Goal: Ask a question

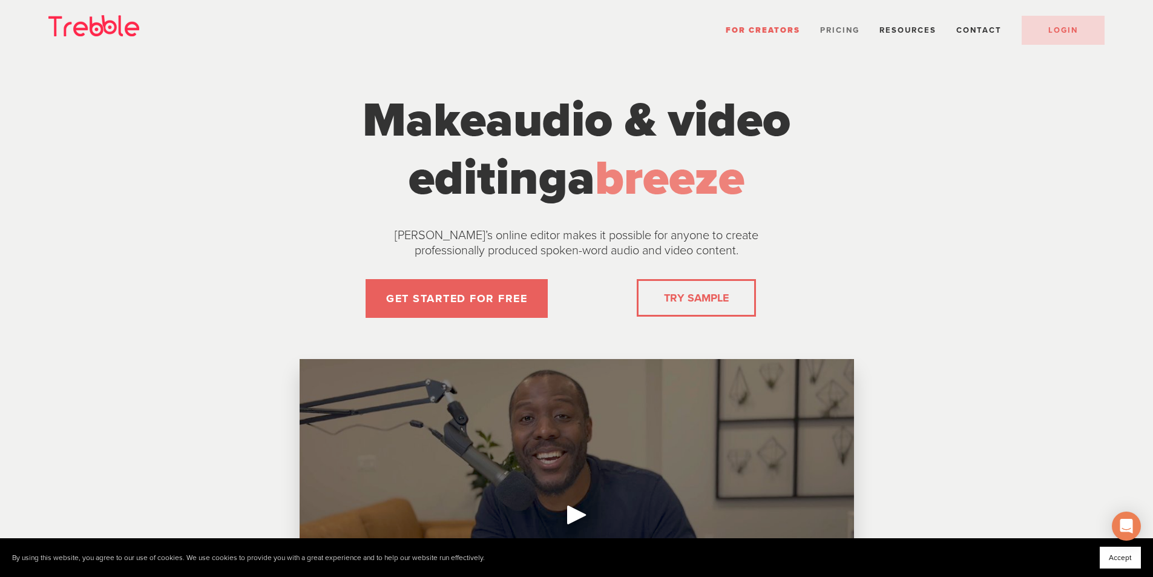
click at [839, 25] on span "Pricing" at bounding box center [839, 30] width 39 height 10
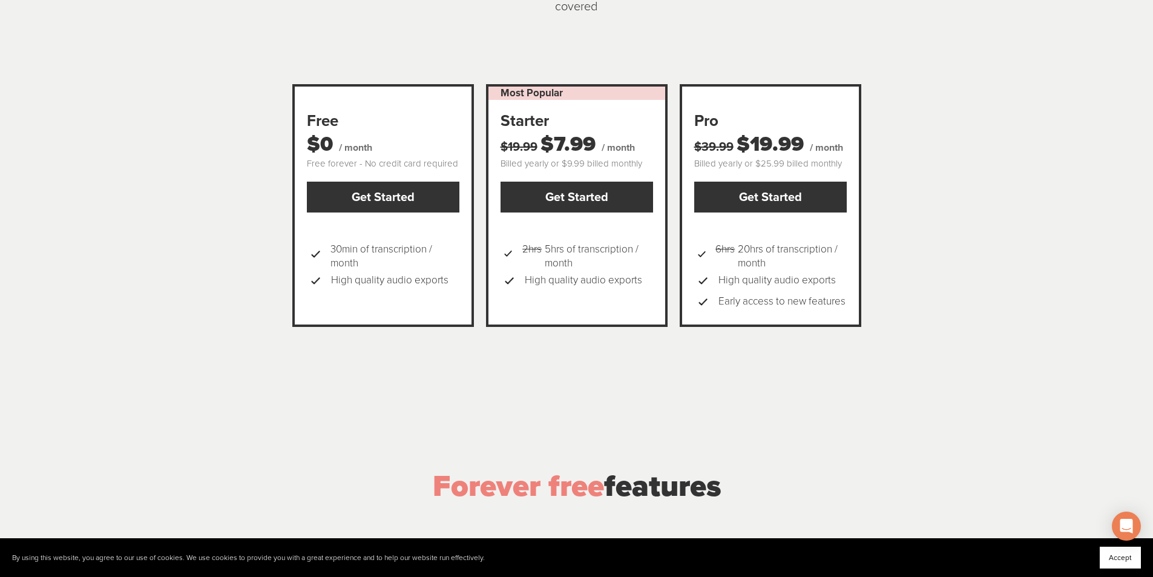
scroll to position [182, 0]
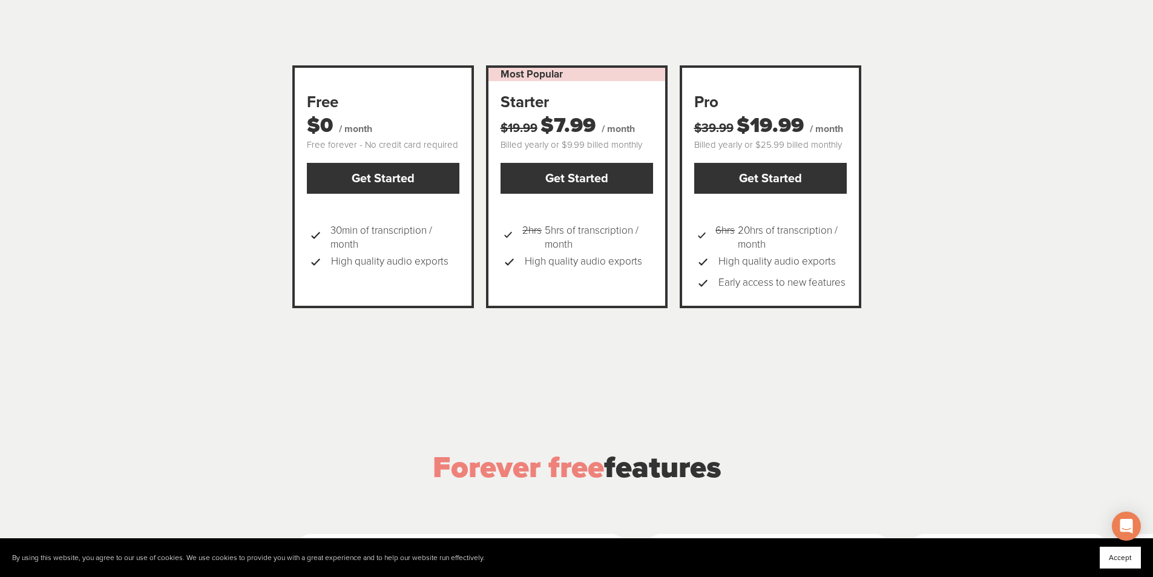
click at [562, 251] on span "High quality audio exports" at bounding box center [583, 261] width 117 height 21
click at [546, 279] on div "Most Popular Starter $19.99 $7.99 / month Billed yearly or $9.99 billed monthly…" at bounding box center [577, 186] width 182 height 243
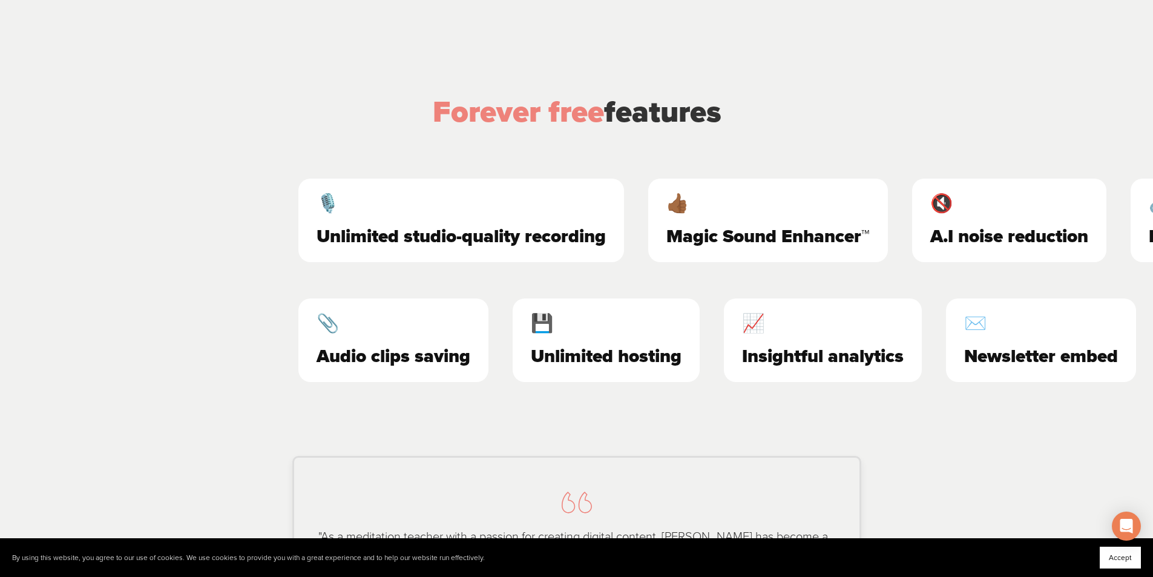
scroll to position [605, 0]
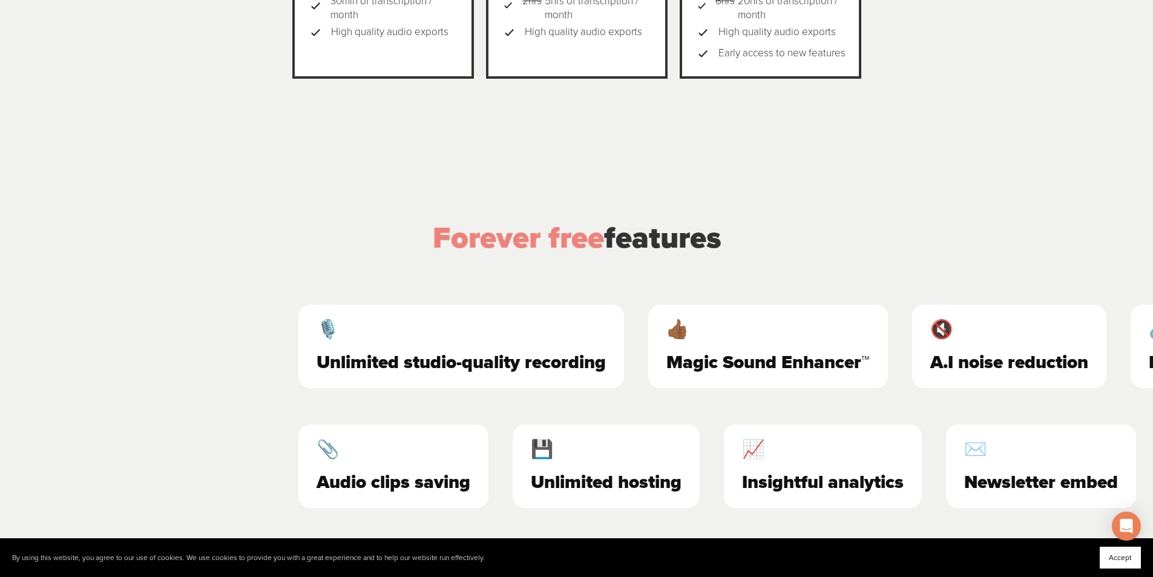
scroll to position [424, 0]
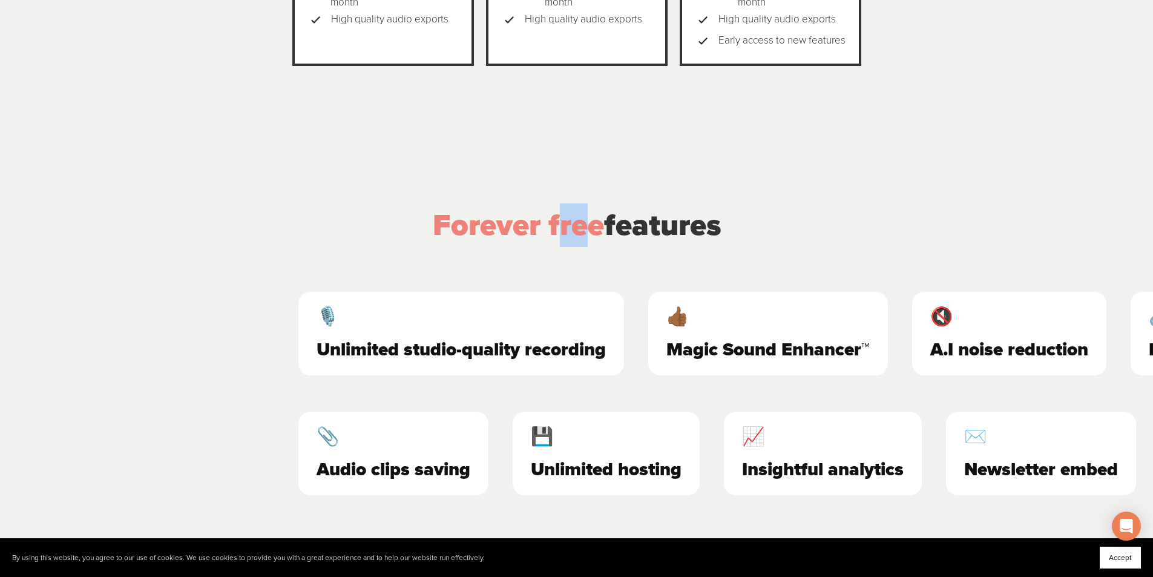
drag, startPoint x: 555, startPoint y: 208, endPoint x: 578, endPoint y: 216, distance: 24.5
click at [578, 216] on span "Forever free" at bounding box center [518, 225] width 171 height 36
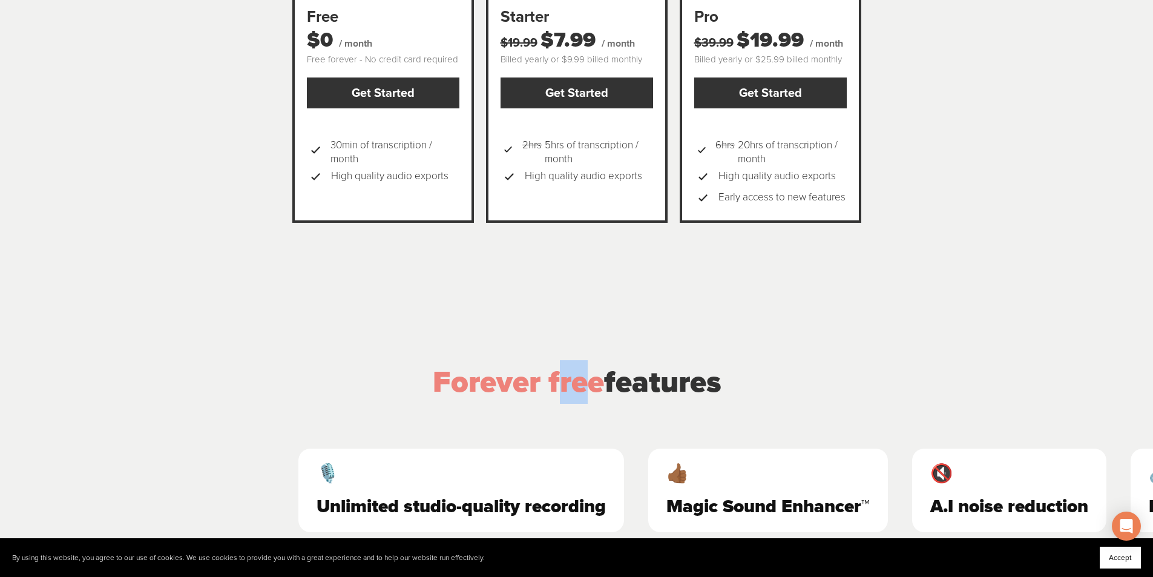
scroll to position [242, 0]
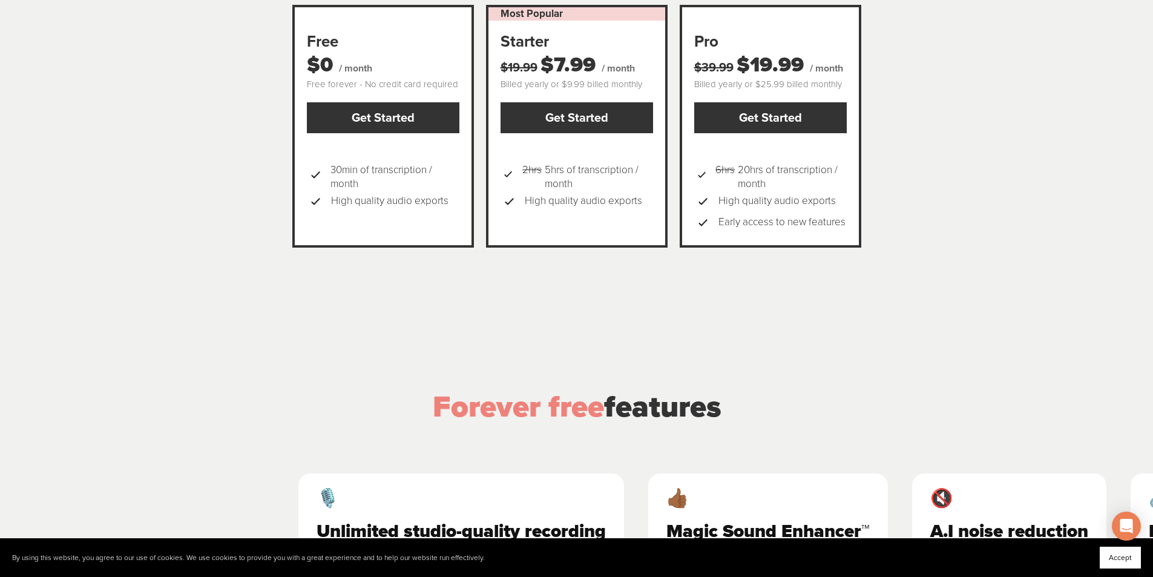
click at [567, 163] on span "2hrs 5hrs of transcription / month" at bounding box center [588, 176] width 130 height 27
drag, startPoint x: 567, startPoint y: 151, endPoint x: 582, endPoint y: 160, distance: 17.5
click at [582, 163] on span "2hrs 5hrs of transcription / month" at bounding box center [588, 176] width 130 height 27
click at [562, 170] on span "2hrs 5hrs of transcription / month" at bounding box center [588, 176] width 130 height 27
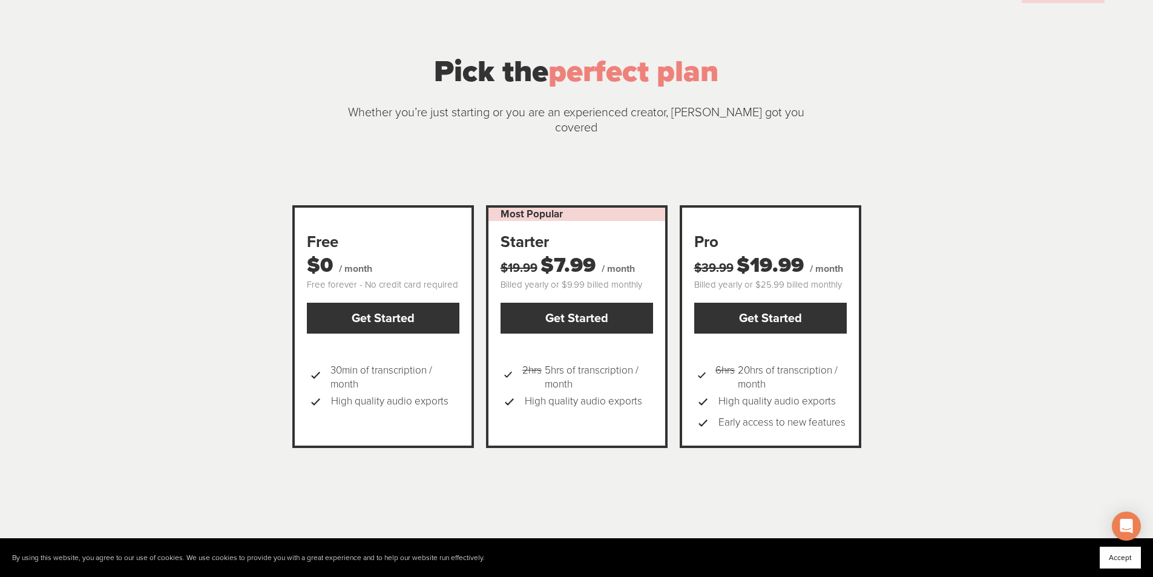
scroll to position [0, 0]
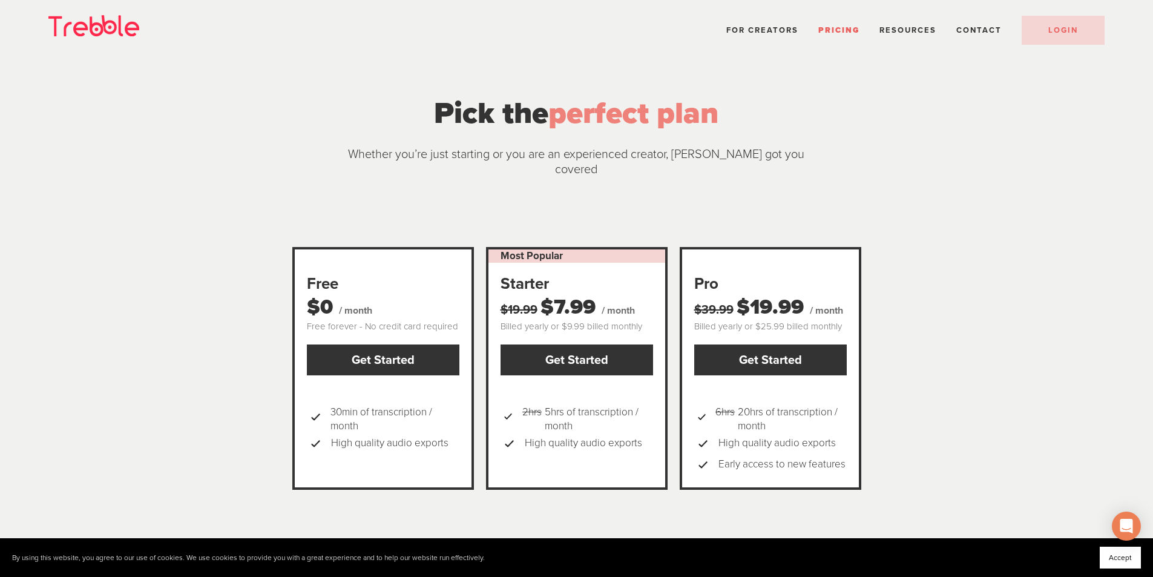
click at [590, 157] on p "Whether you’re just starting or you are an experienced creator, [PERSON_NAME] g…" at bounding box center [576, 162] width 481 height 30
click at [575, 200] on div at bounding box center [577, 215] width 602 height 31
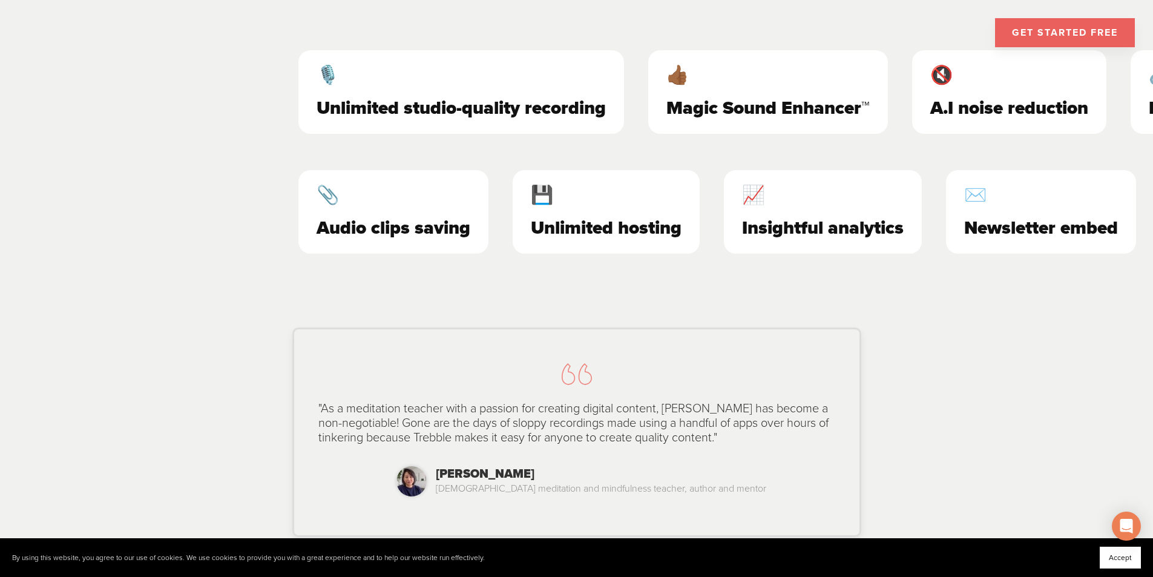
scroll to position [666, 0]
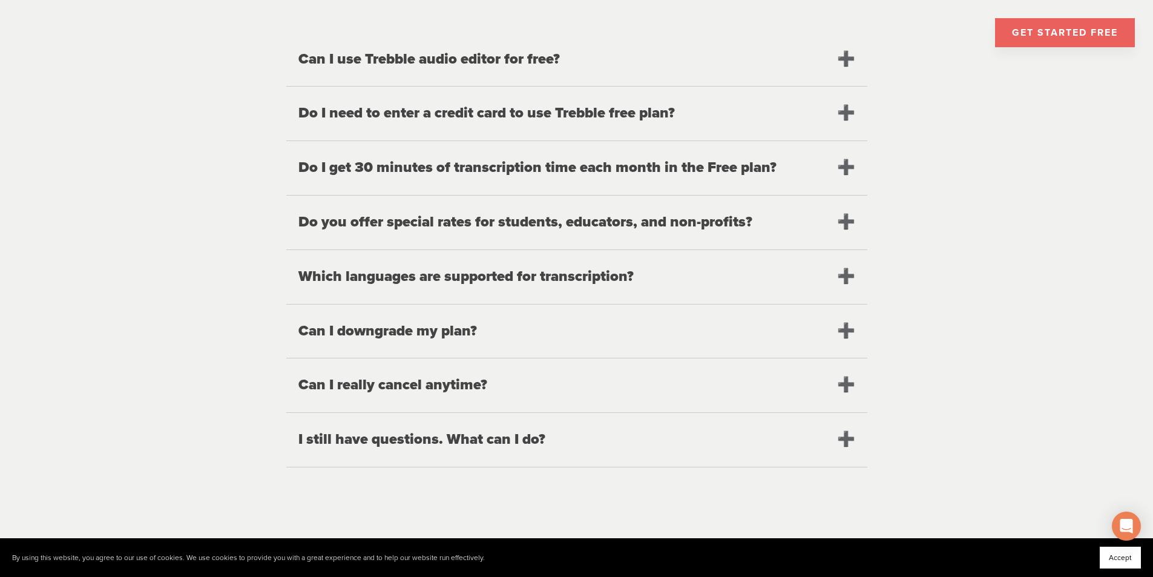
scroll to position [1393, 0]
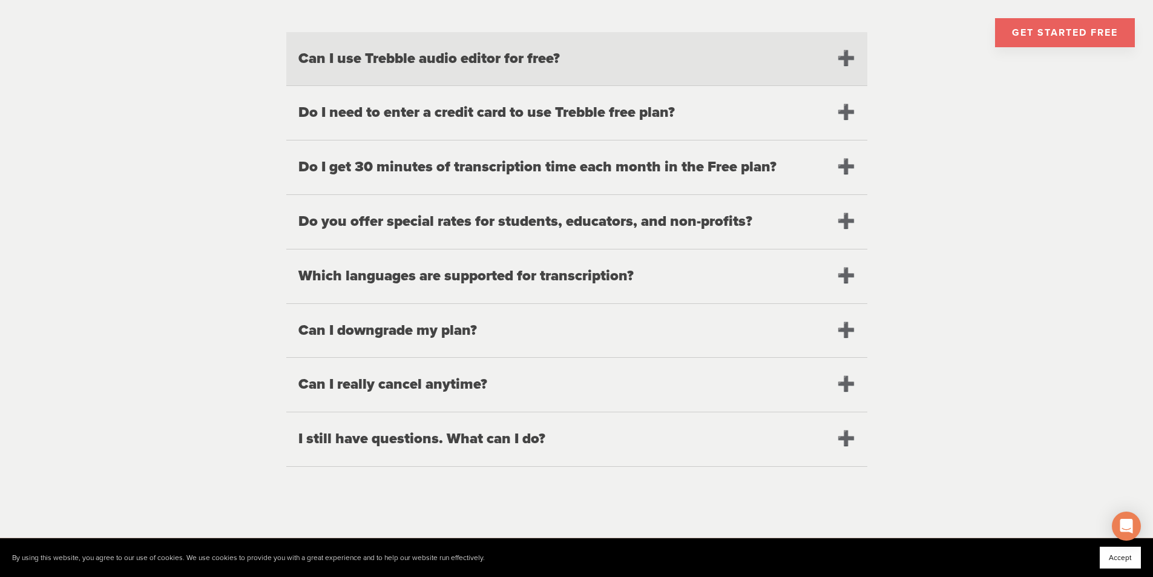
click at [536, 39] on h2 "Can I use Trebble audio editor for free?" at bounding box center [576, 59] width 581 height 54
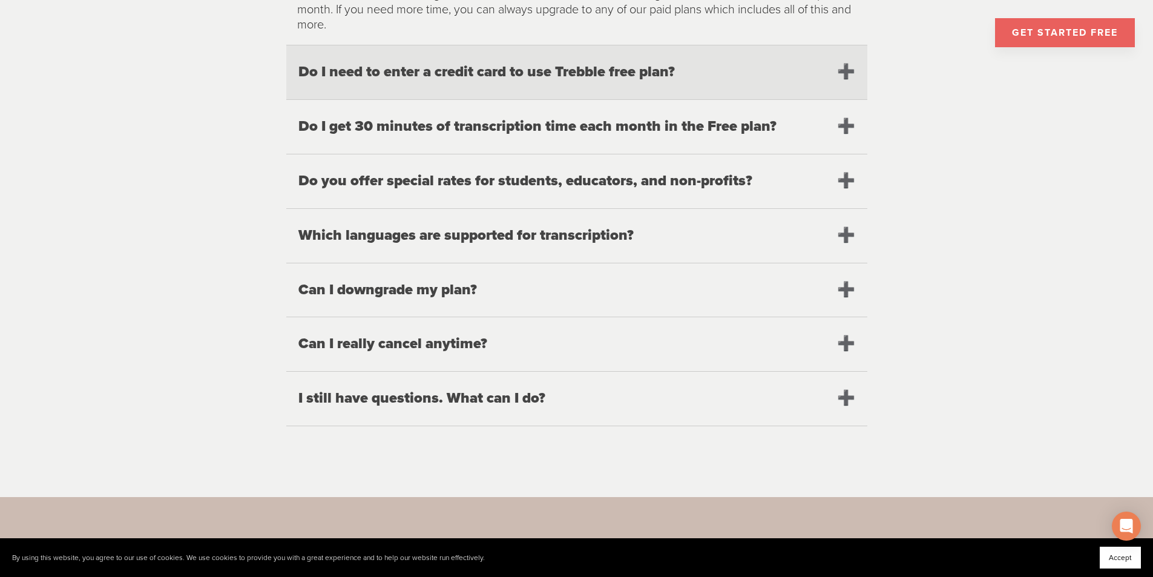
scroll to position [1514, 0]
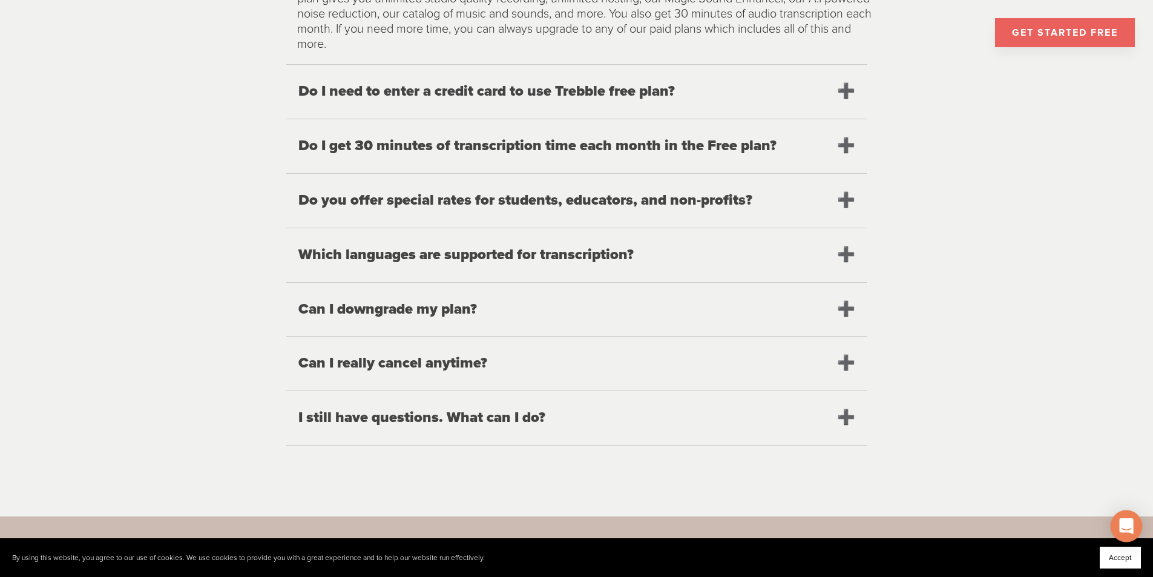
click at [1129, 526] on icon "Open Intercom Messenger" at bounding box center [1127, 526] width 14 height 16
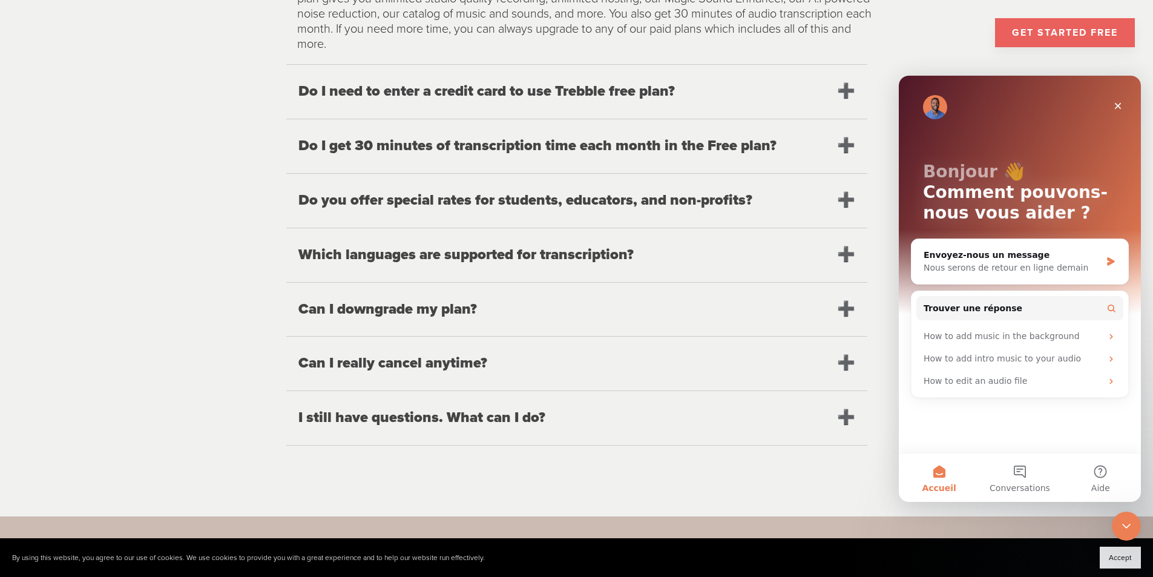
scroll to position [0, 0]
click at [1037, 337] on div "How to add music in the background" at bounding box center [1013, 336] width 178 height 13
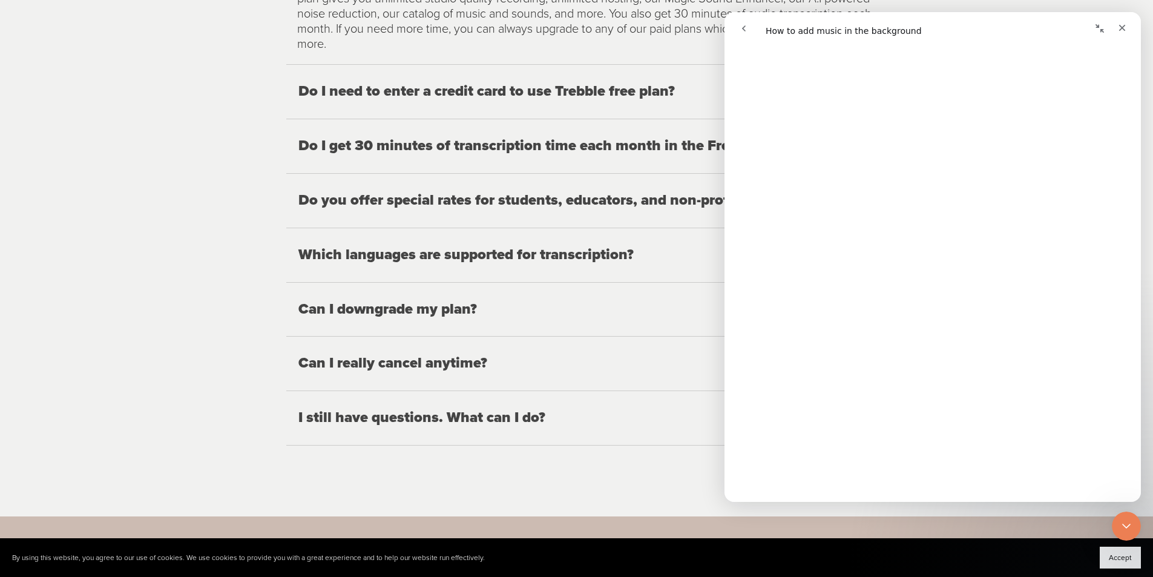
scroll to position [1695, 0]
click at [745, 27] on icon "go back" at bounding box center [744, 28] width 4 height 6
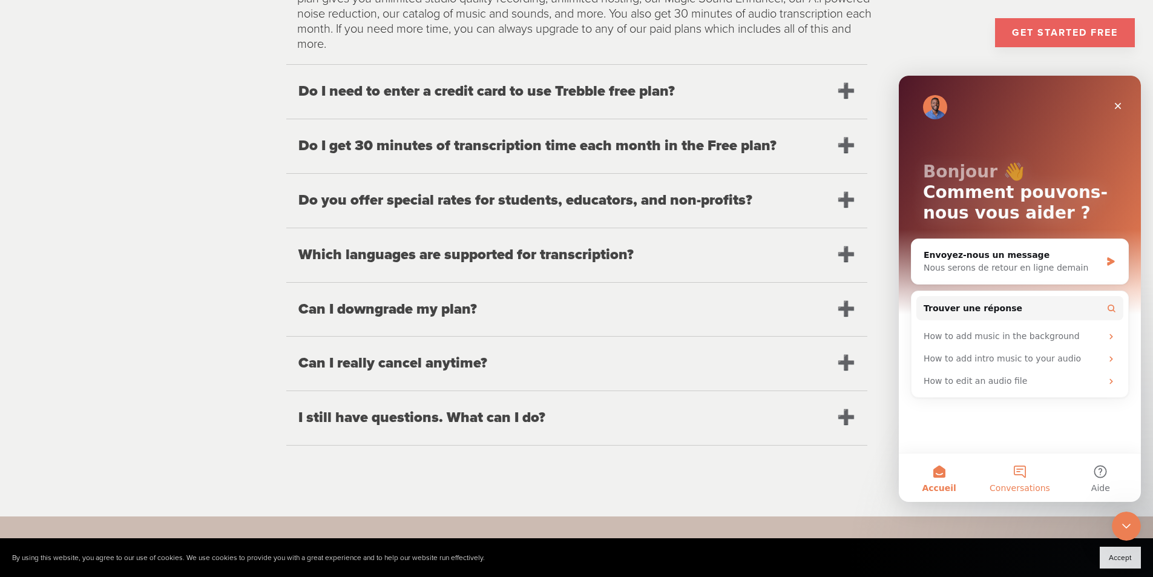
click at [1018, 476] on button "Conversations" at bounding box center [1020, 477] width 81 height 48
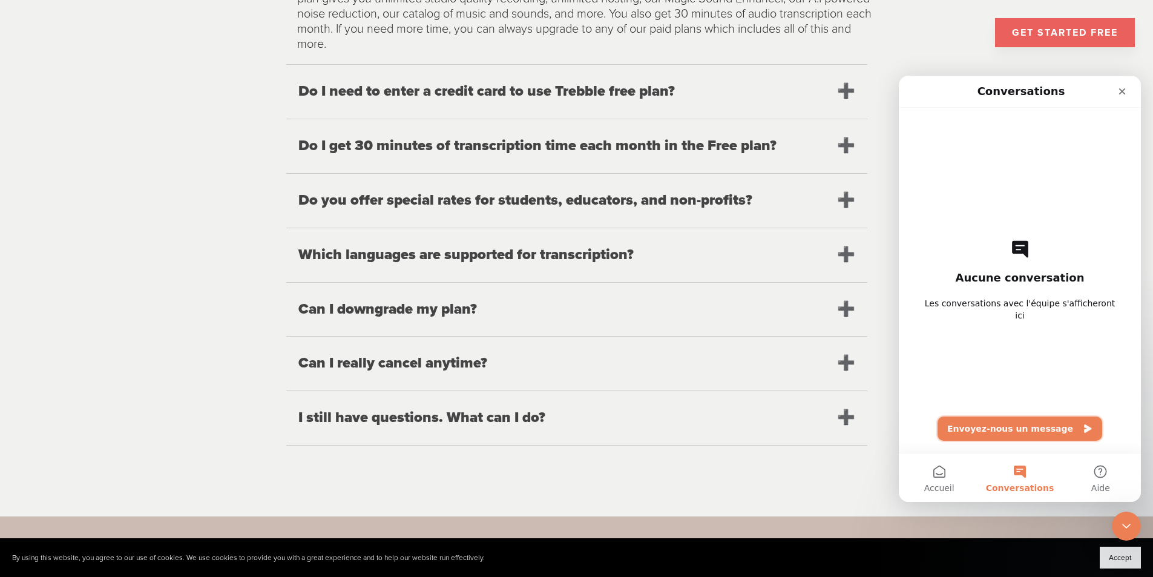
click at [1002, 429] on button "Envoyez-nous un message" at bounding box center [1020, 429] width 165 height 24
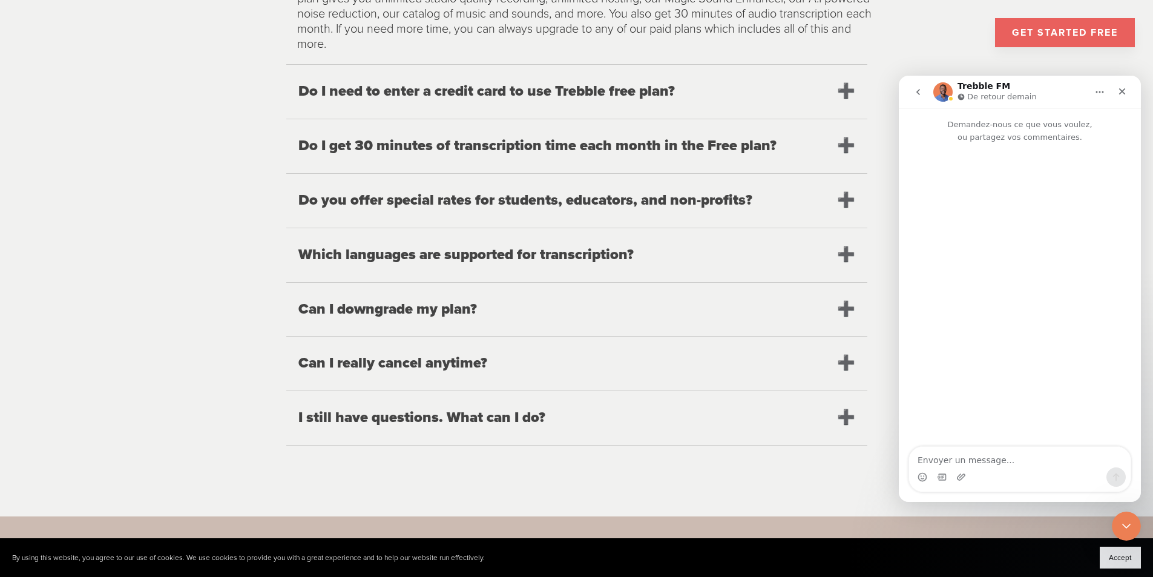
click at [975, 456] on textarea "Envoyer un message..." at bounding box center [1020, 457] width 222 height 21
type textarea "Do you have API ?"
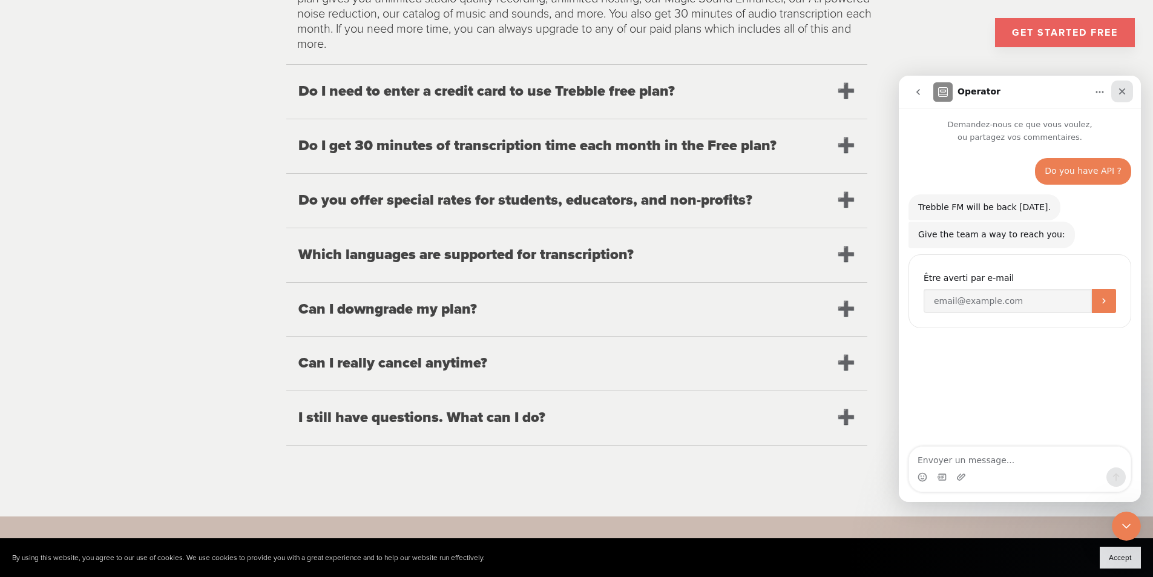
click at [1120, 89] on icon "Fermer" at bounding box center [1123, 91] width 7 height 7
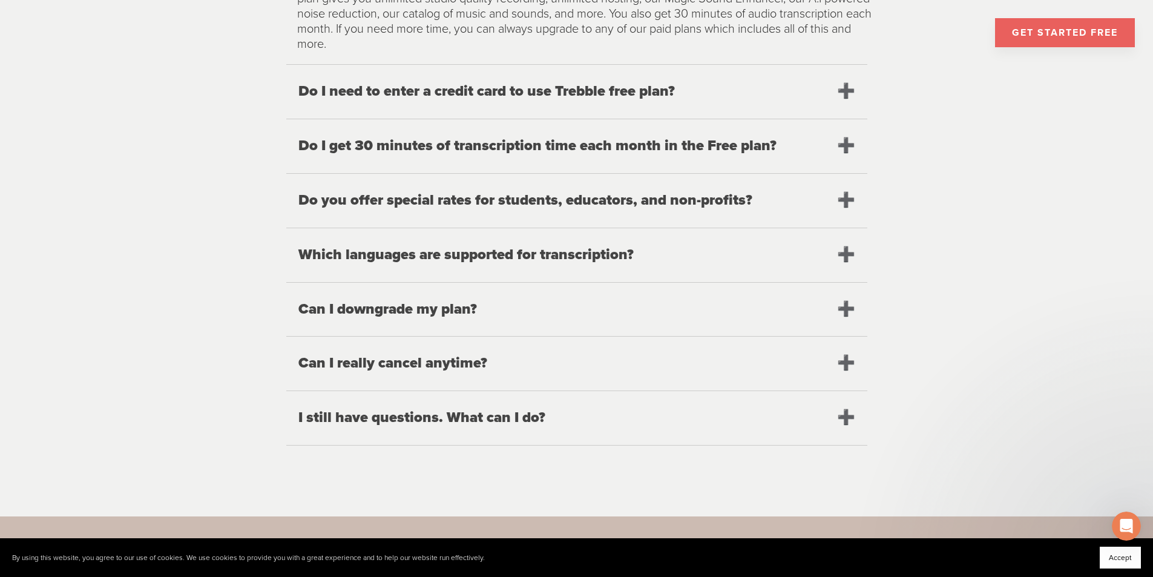
scroll to position [0, 0]
